Goal: Navigation & Orientation: Find specific page/section

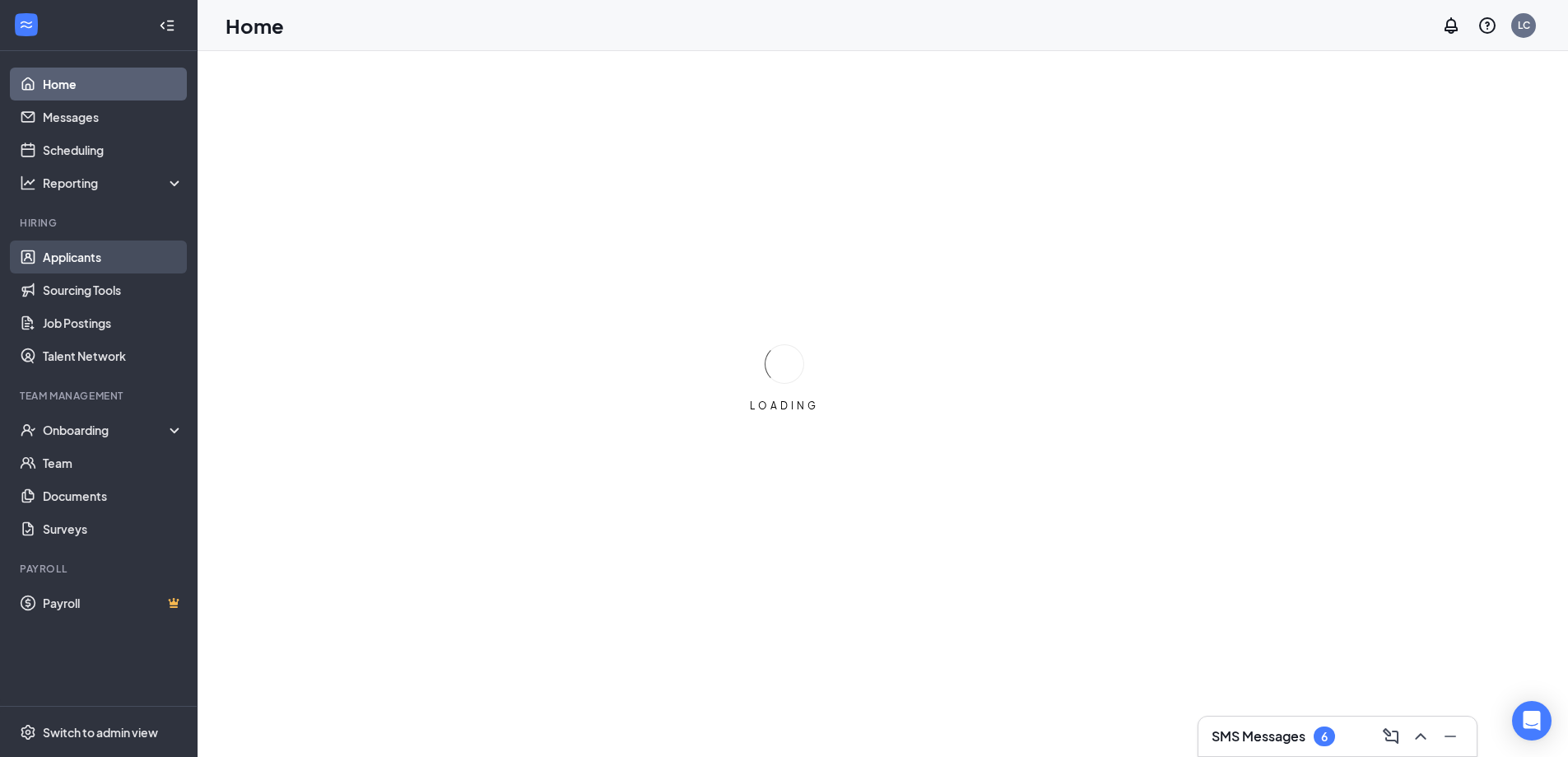
click at [94, 257] on link "Applicants" at bounding box center [113, 256] width 141 height 33
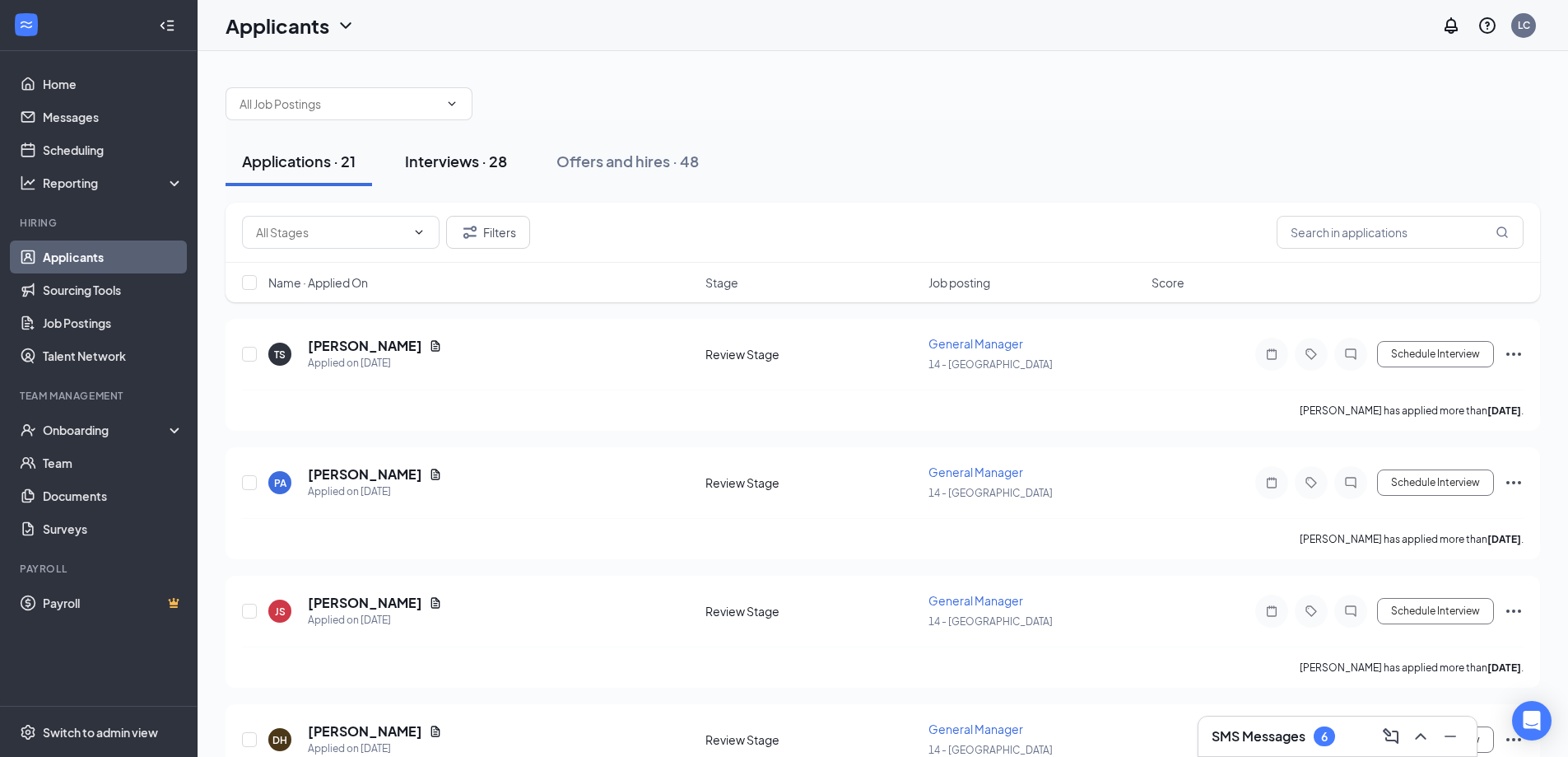
click at [460, 166] on div "Interviews · 28" at bounding box center [456, 161] width 102 height 21
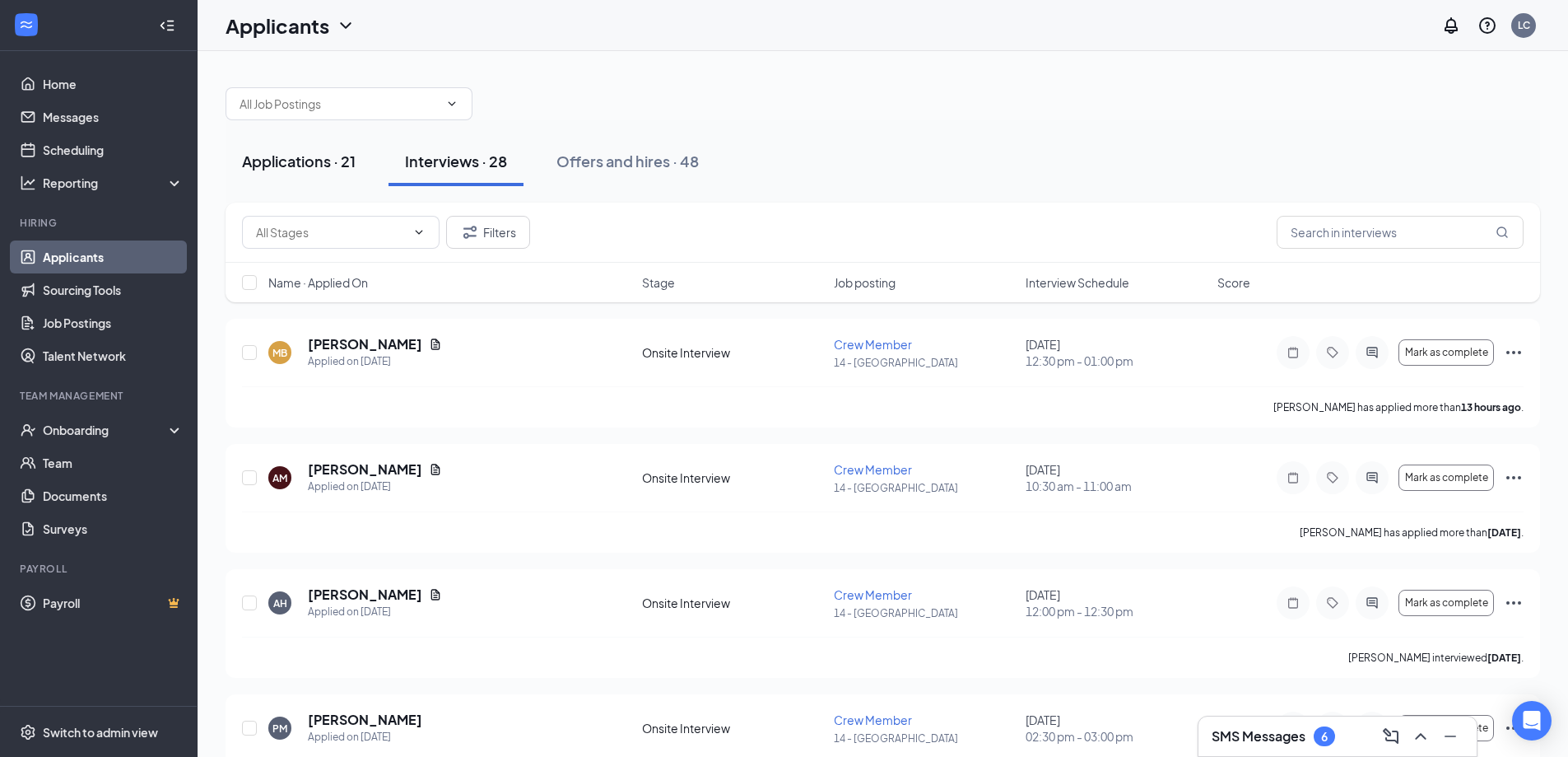
click at [310, 163] on div "Applications · 21" at bounding box center [299, 161] width 114 height 21
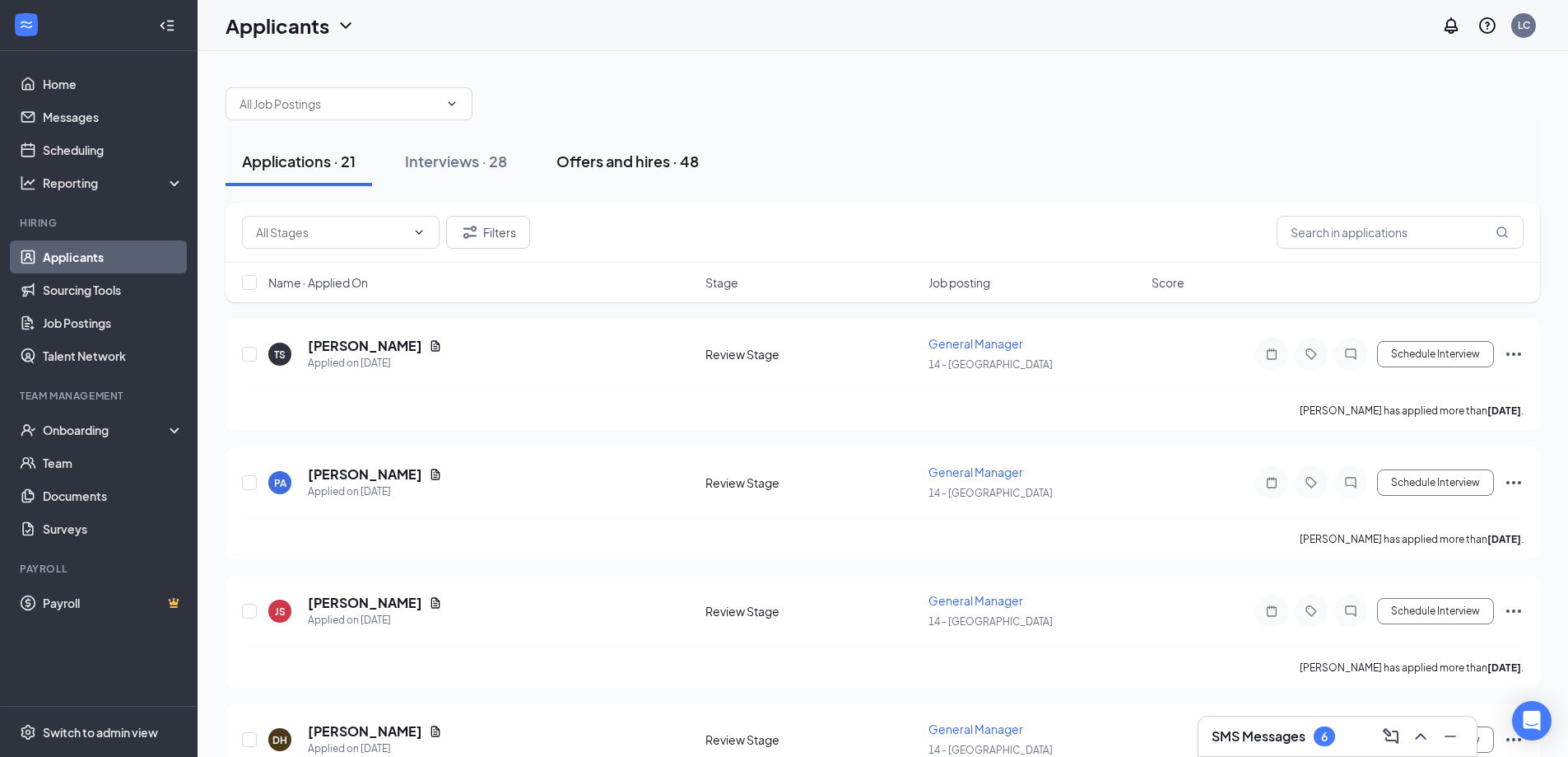
click at [643, 160] on div "Offers and hires · 48" at bounding box center [628, 161] width 142 height 21
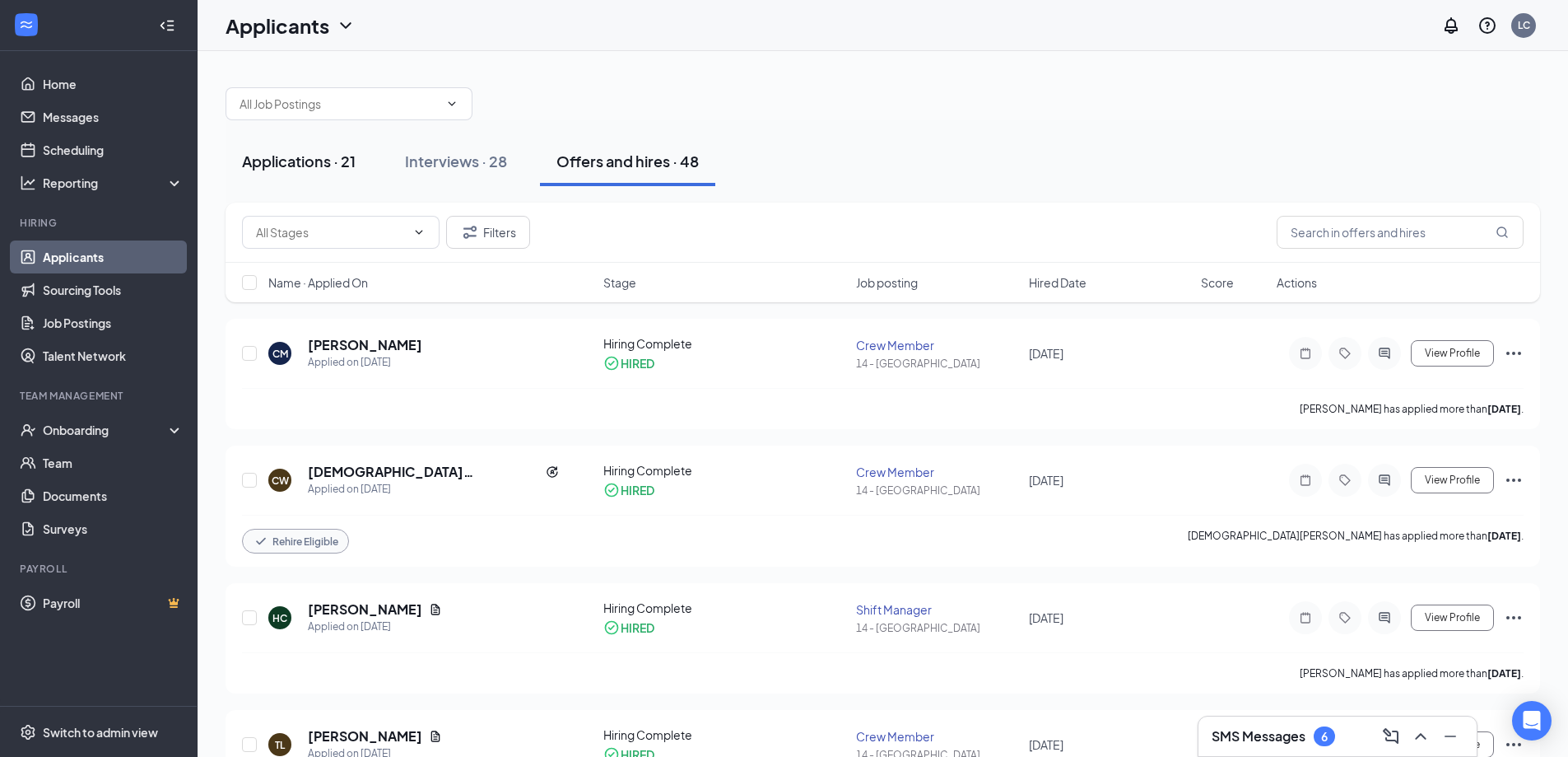
click at [318, 159] on div "Applications · 21" at bounding box center [299, 161] width 114 height 21
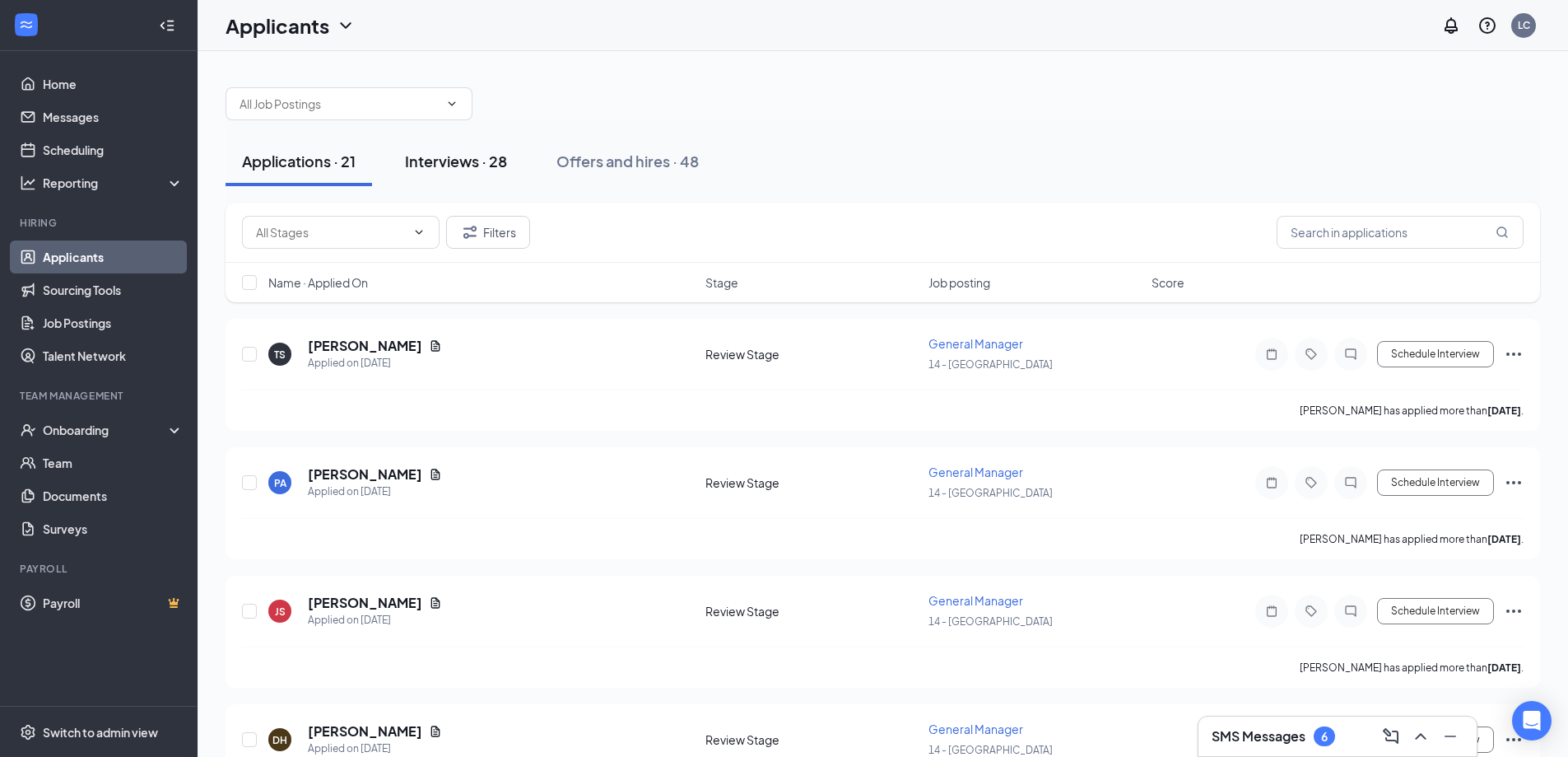
click at [442, 161] on div "Interviews · 28" at bounding box center [456, 161] width 102 height 21
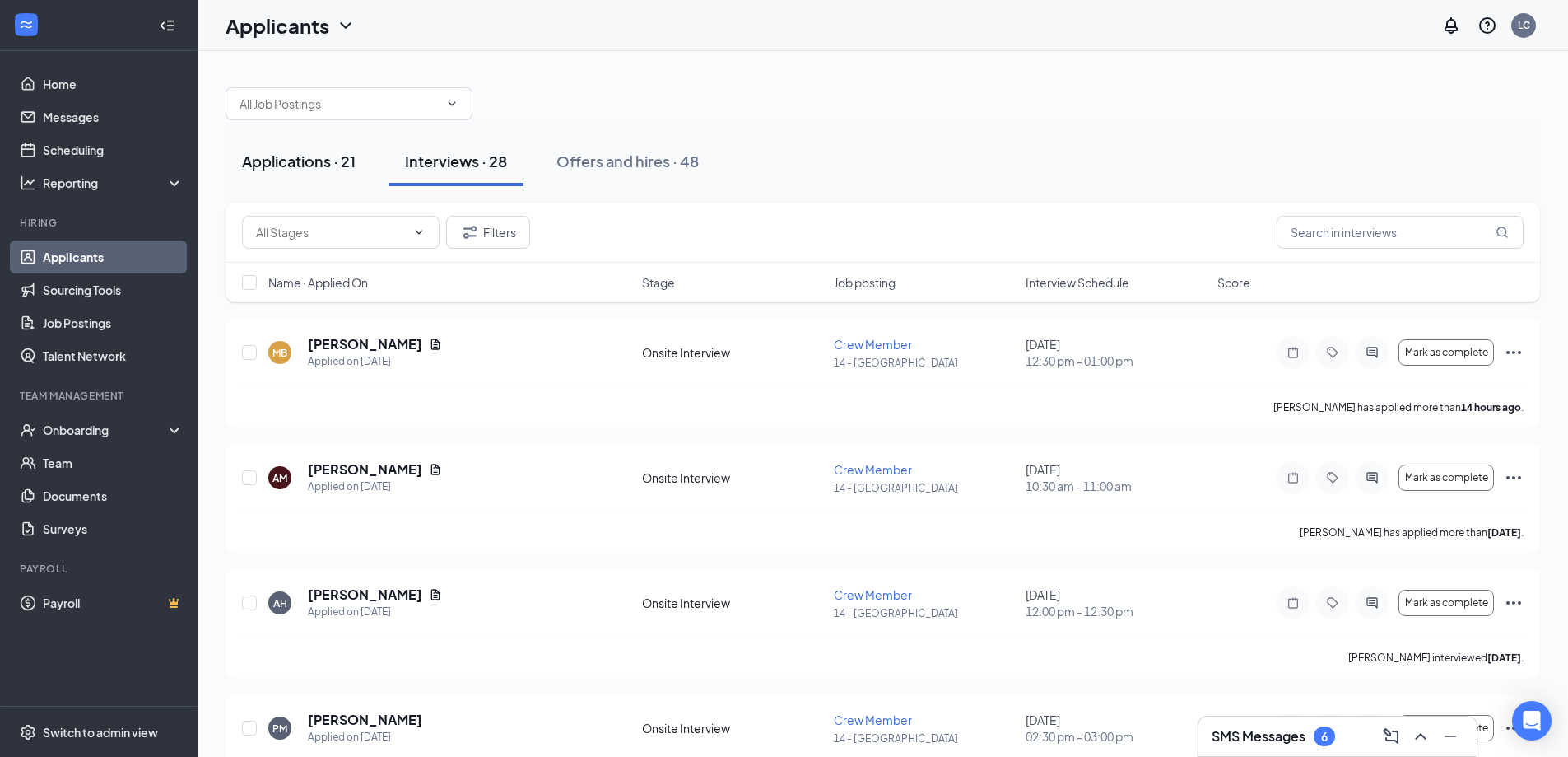
click at [294, 160] on div "Applications · 21" at bounding box center [299, 161] width 114 height 21
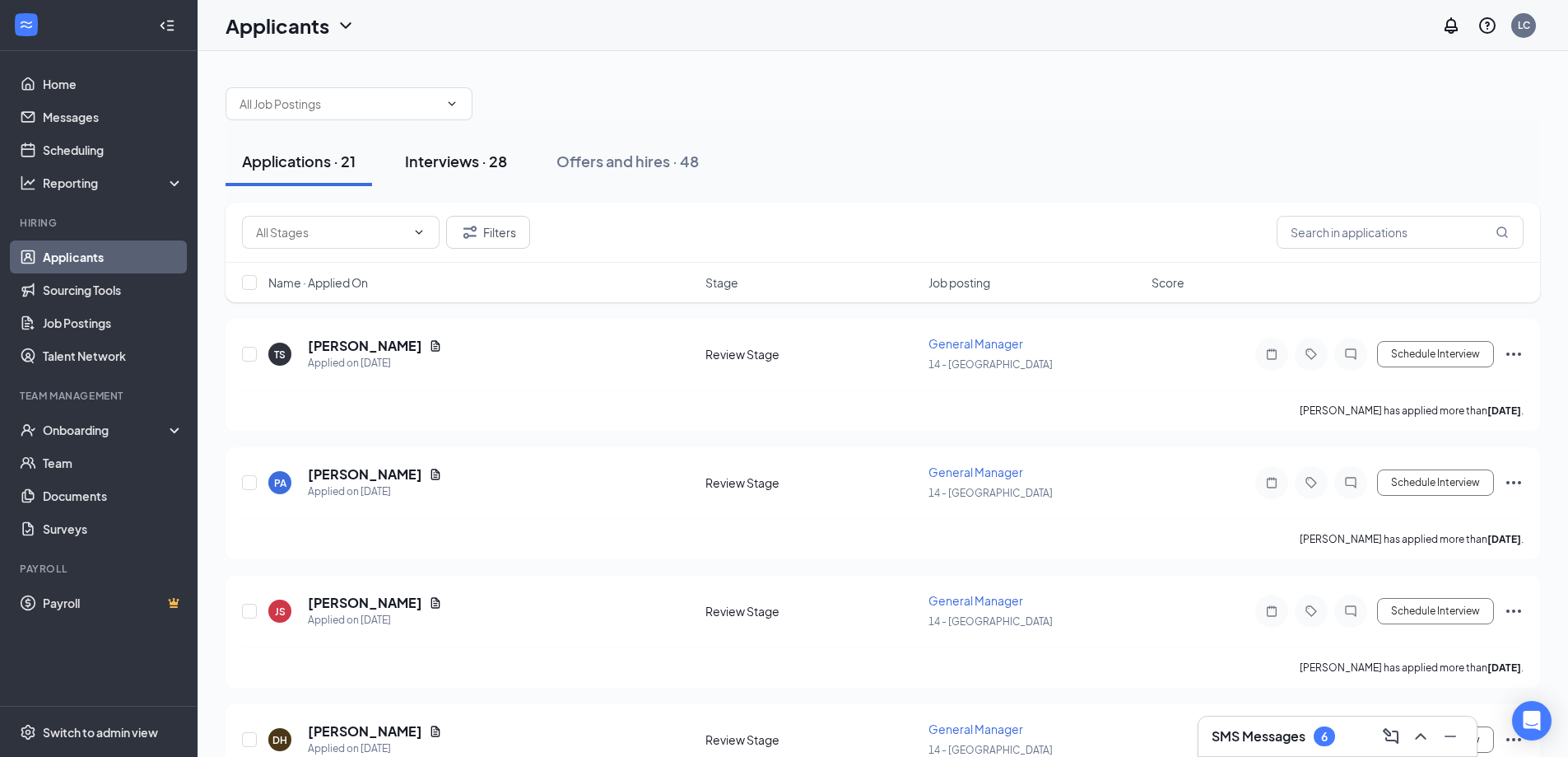
click at [468, 166] on div "Interviews · 28" at bounding box center [456, 161] width 102 height 21
